Goal: Task Accomplishment & Management: Manage account settings

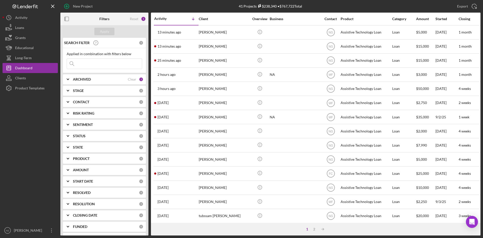
click at [204, 46] on div "[PERSON_NAME]" at bounding box center [224, 46] width 50 height 13
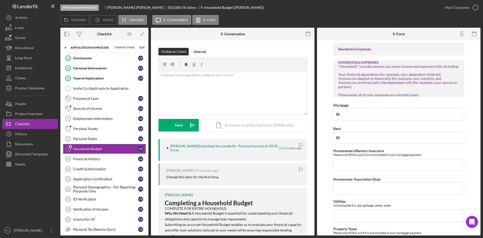
click at [91, 99] on div "Purpose of Loan" at bounding box center [105, 98] width 65 height 4
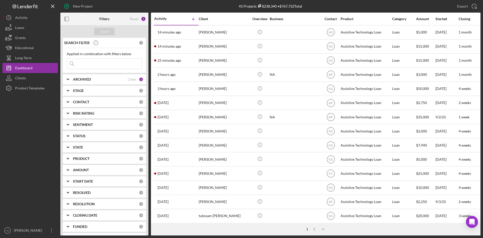
click at [206, 60] on div "[PERSON_NAME]" at bounding box center [224, 60] width 50 height 13
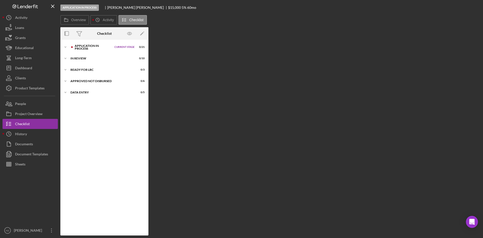
scroll to position [11, 0]
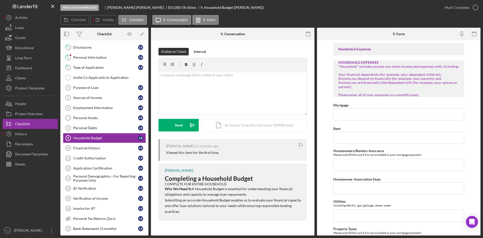
click at [81, 86] on div "Purpose of Loan" at bounding box center [105, 87] width 65 height 4
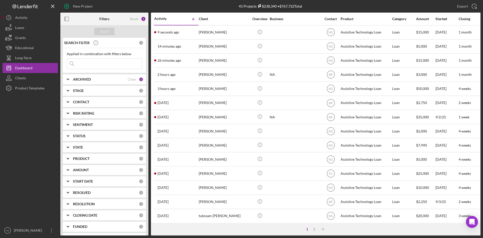
click at [206, 31] on div "[PERSON_NAME]" at bounding box center [224, 32] width 50 height 13
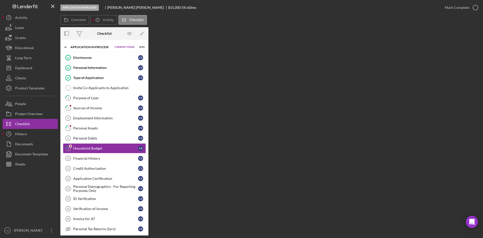
scroll to position [11, 0]
